Goal: Task Accomplishment & Management: Use online tool/utility

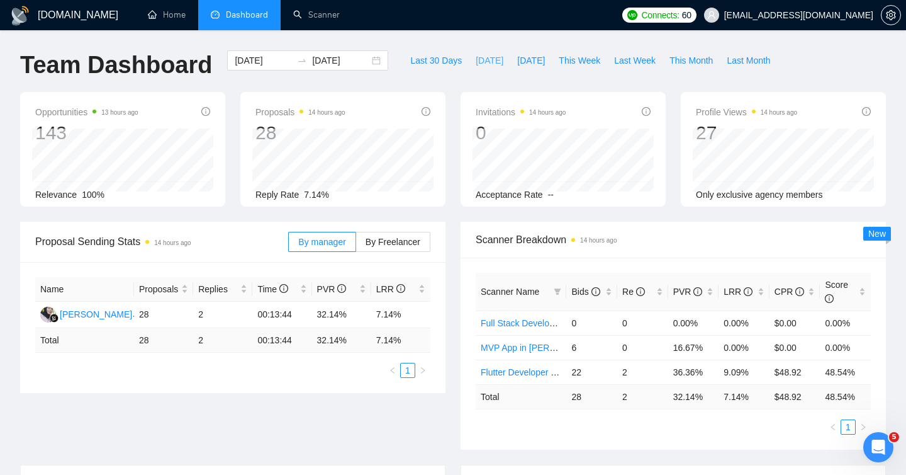
click at [480, 56] on span "[DATE]" at bounding box center [490, 60] width 28 height 14
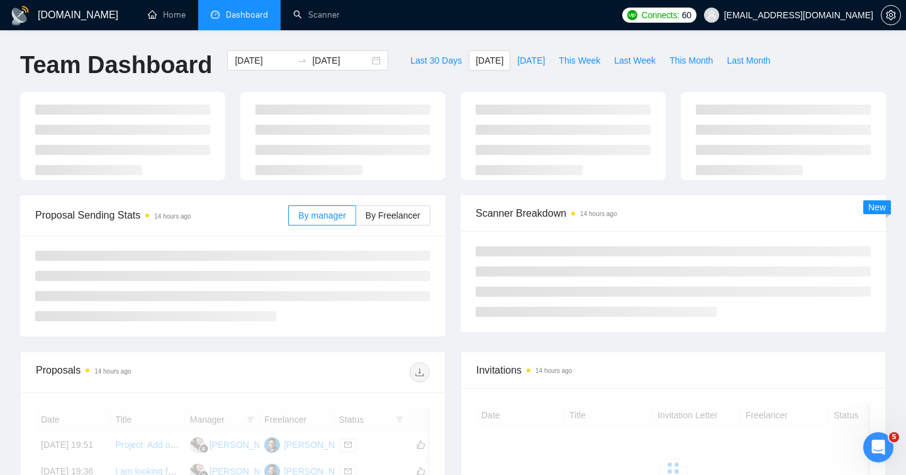
type input "[DATE]"
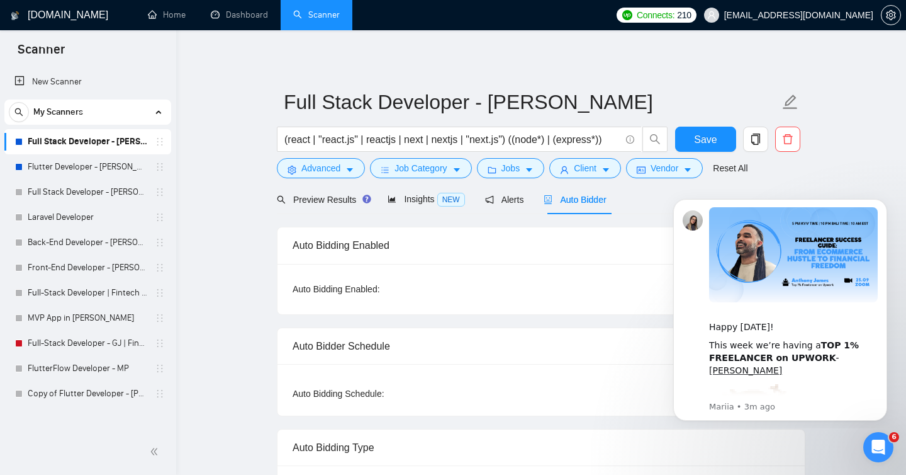
click at [326, 200] on span "Preview Results" at bounding box center [322, 199] width 91 height 10
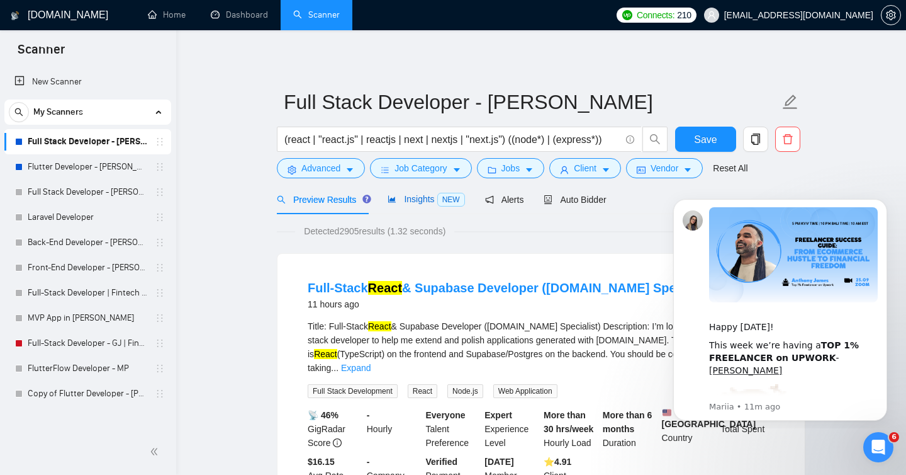
click at [410, 204] on span "Insights NEW" at bounding box center [426, 199] width 77 height 10
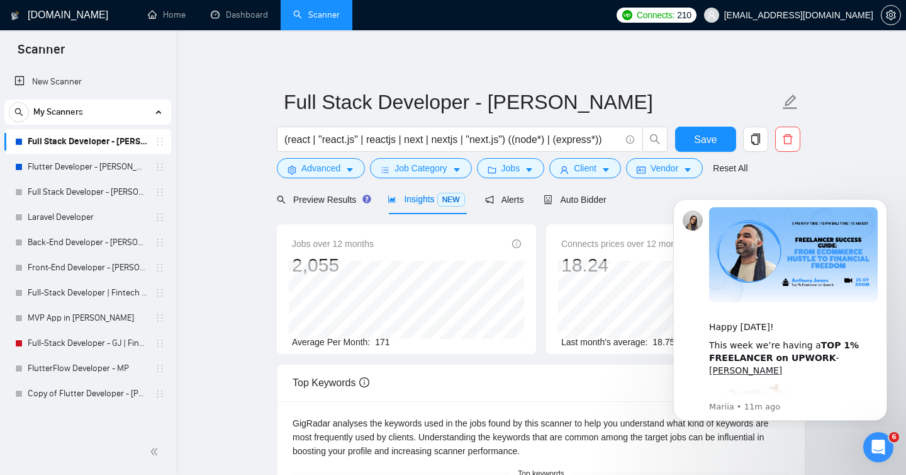
click at [252, 303] on main "Full Stack Developer - JayDev (react | "react.js" | reactjs | next | nextjs | "…" at bounding box center [541, 481] width 690 height 863
click at [849, 183] on main "Full Stack Developer - JayDev (react | "react.js" | reactjs | next | nextjs | "…" at bounding box center [541, 481] width 690 height 863
click at [587, 202] on span "Auto Bidder" at bounding box center [575, 199] width 62 height 10
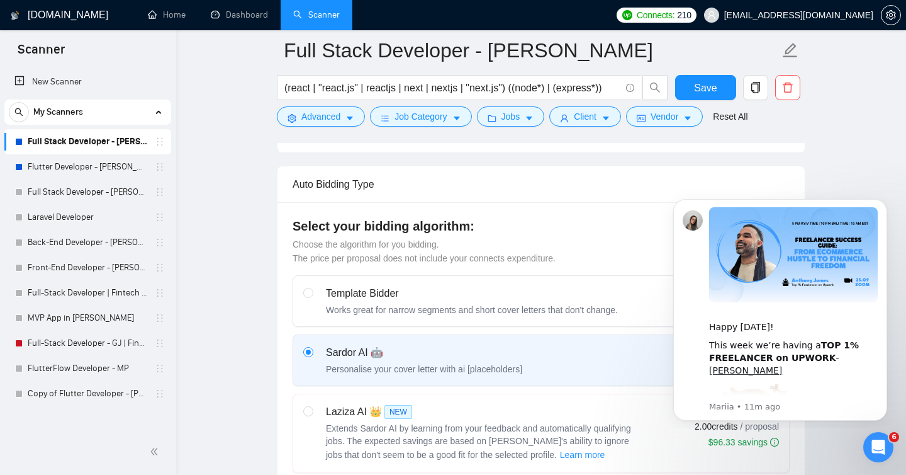
scroll to position [247, 0]
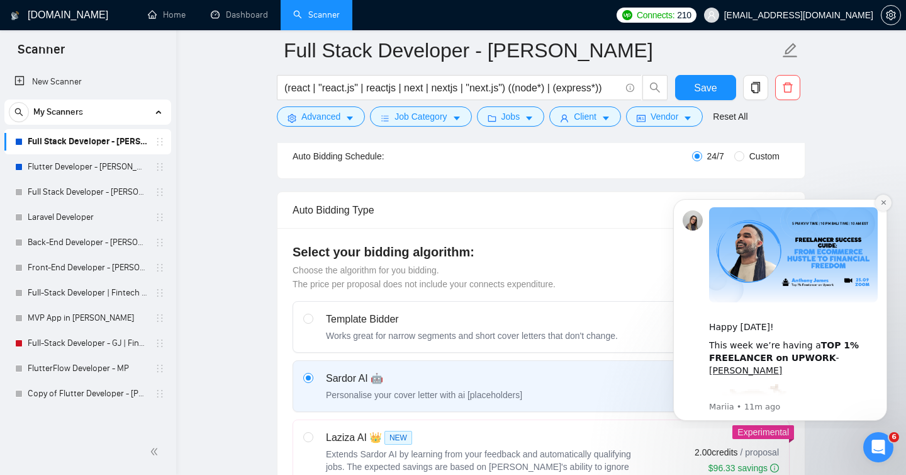
click at [884, 200] on icon "Dismiss notification" at bounding box center [883, 202] width 7 height 7
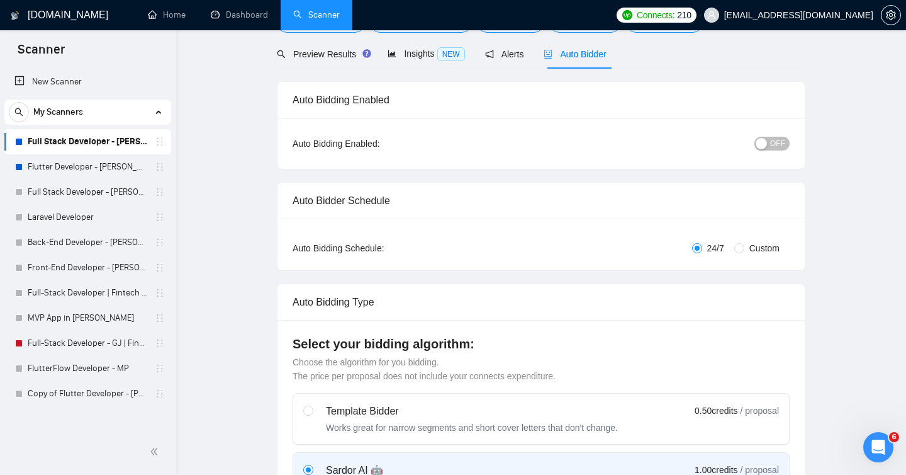
scroll to position [0, 0]
